Goal: Information Seeking & Learning: Understand process/instructions

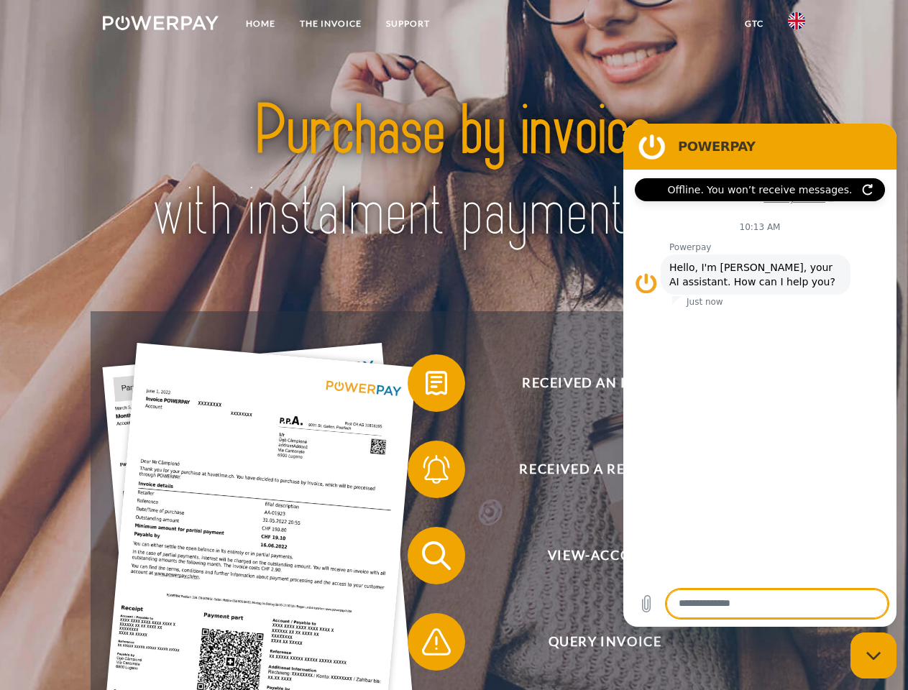
click at [160, 25] on img at bounding box center [161, 23] width 116 height 14
click at [796, 25] on img at bounding box center [796, 20] width 17 height 17
click at [753, 24] on link "GTC" at bounding box center [753, 24] width 43 height 26
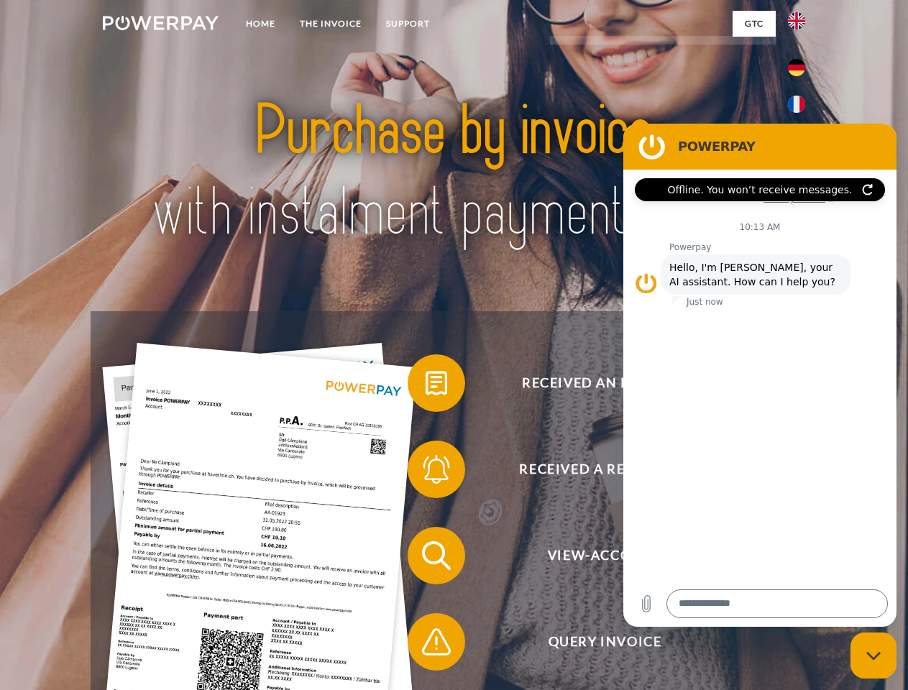
click at [425, 386] on span at bounding box center [415, 383] width 72 height 72
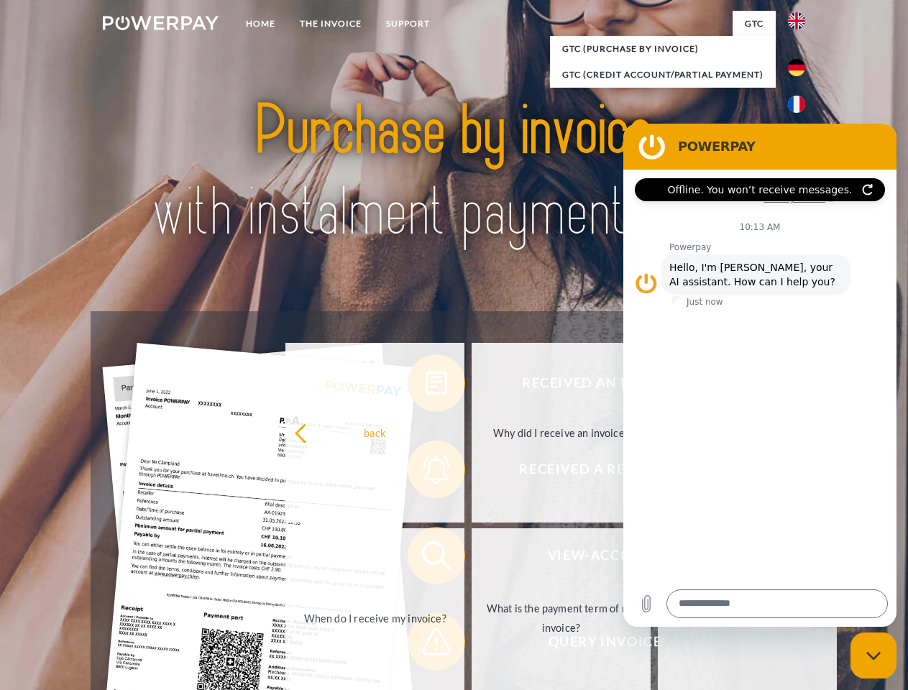
click at [425, 472] on div "Received an invoice? Received a reminder? View-Account Query Invoice" at bounding box center [454, 598] width 726 height 575
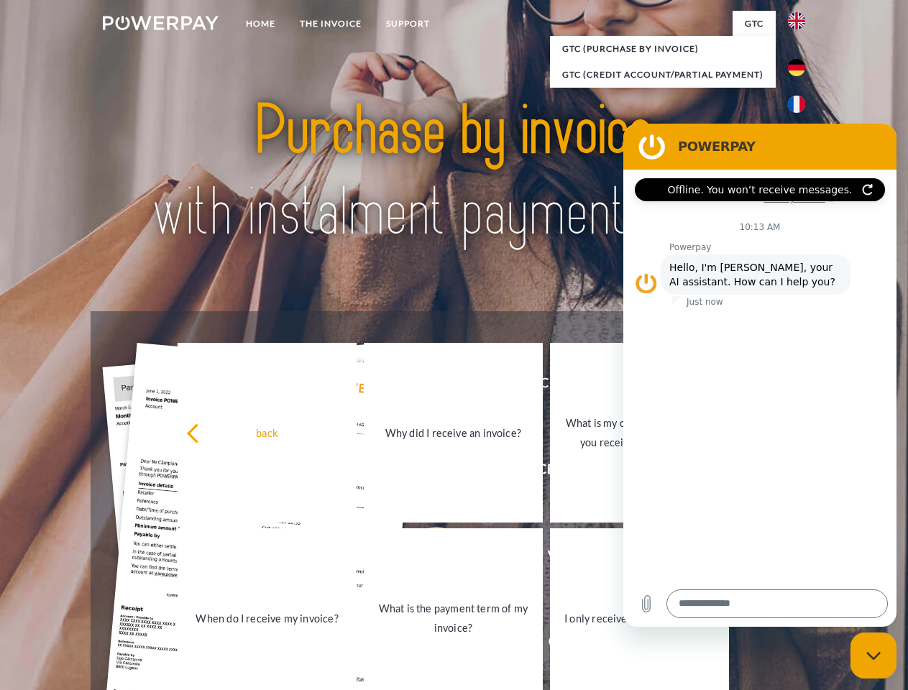
click at [425, 558] on link "What is the payment term of my invoice?" at bounding box center [453, 618] width 179 height 180
click at [425, 645] on span at bounding box center [415, 642] width 72 height 72
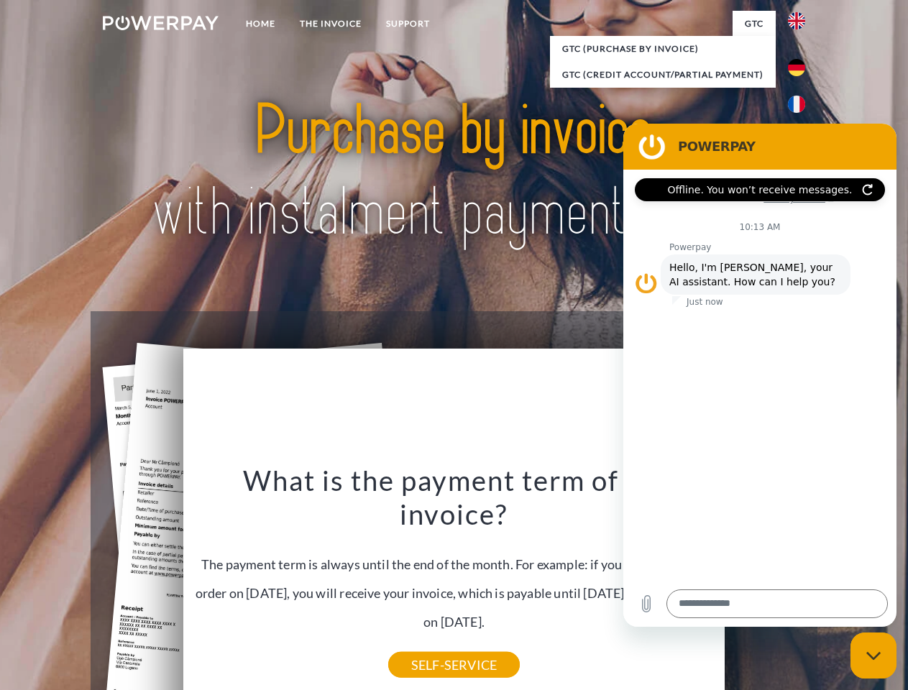
click at [873, 655] on icon "Close messaging window" at bounding box center [873, 655] width 15 height 9
type textarea "*"
